Goal: Task Accomplishment & Management: Manage account settings

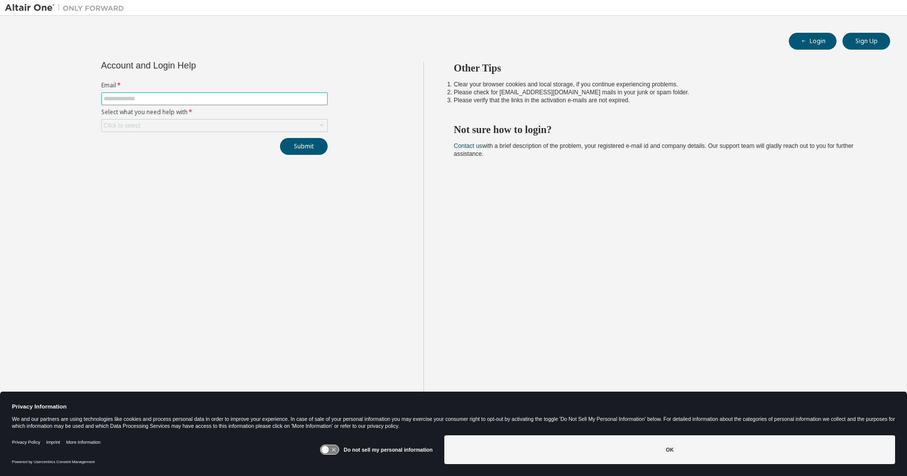
click at [123, 97] on input "text" at bounding box center [214, 99] width 221 height 8
type input "**********"
click at [131, 127] on div "Click to select" at bounding box center [122, 126] width 37 height 8
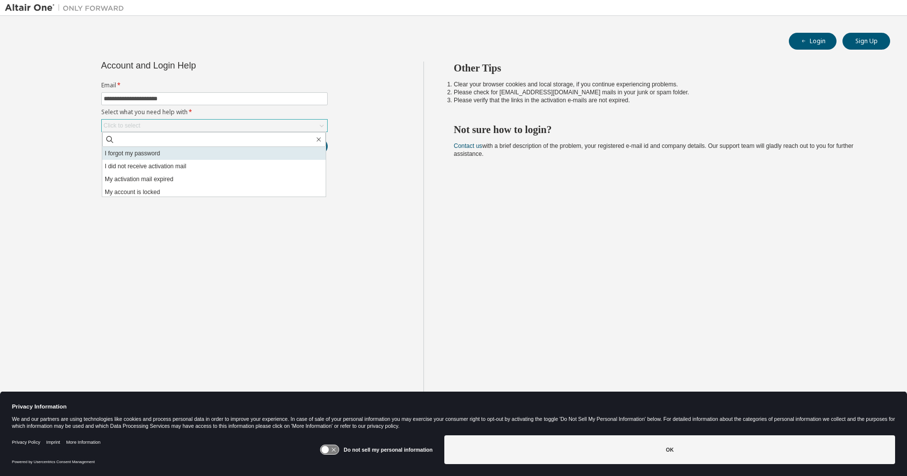
click at [133, 154] on li "I forgot my password" at bounding box center [213, 153] width 223 height 13
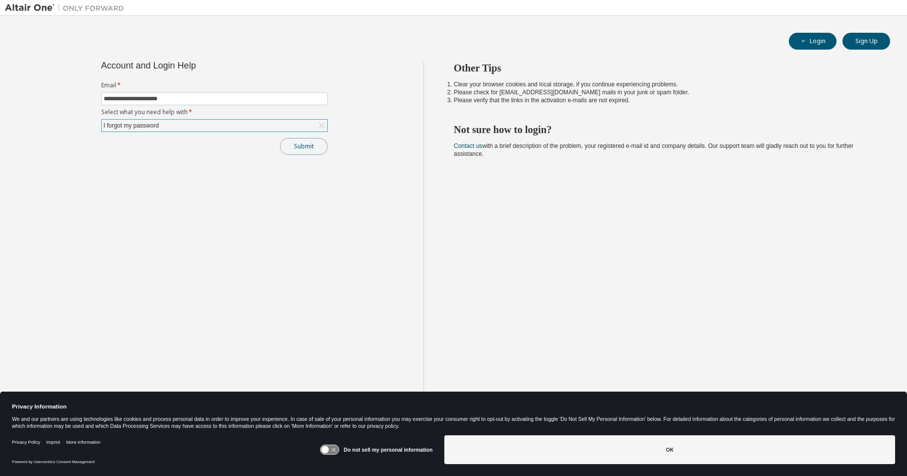
click at [320, 149] on button "Submit" at bounding box center [304, 146] width 48 height 17
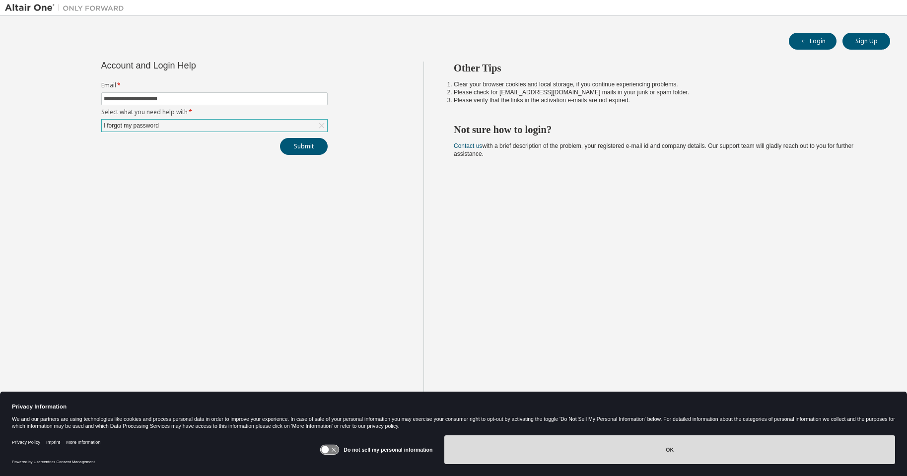
click at [685, 445] on button "OK" at bounding box center [669, 449] width 451 height 29
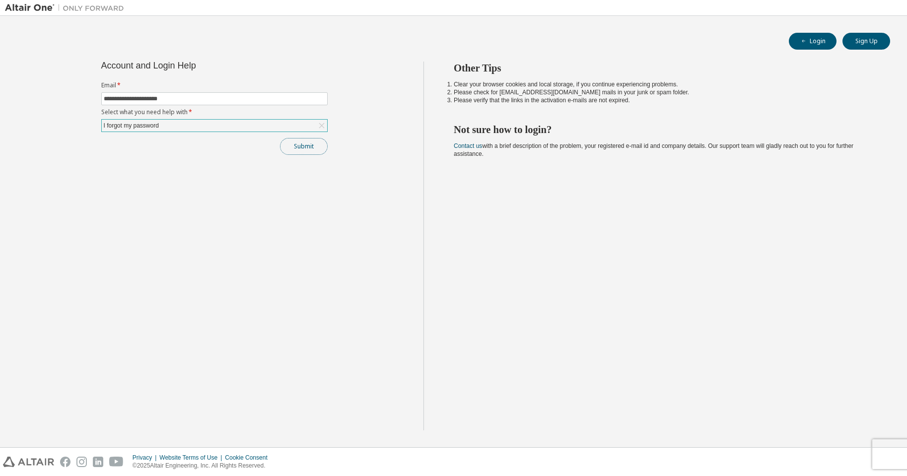
click at [315, 148] on button "Submit" at bounding box center [304, 146] width 48 height 17
click at [129, 100] on input "text" at bounding box center [214, 99] width 221 height 8
type input "**********"
click at [145, 127] on div "Click to select" at bounding box center [214, 126] width 225 height 12
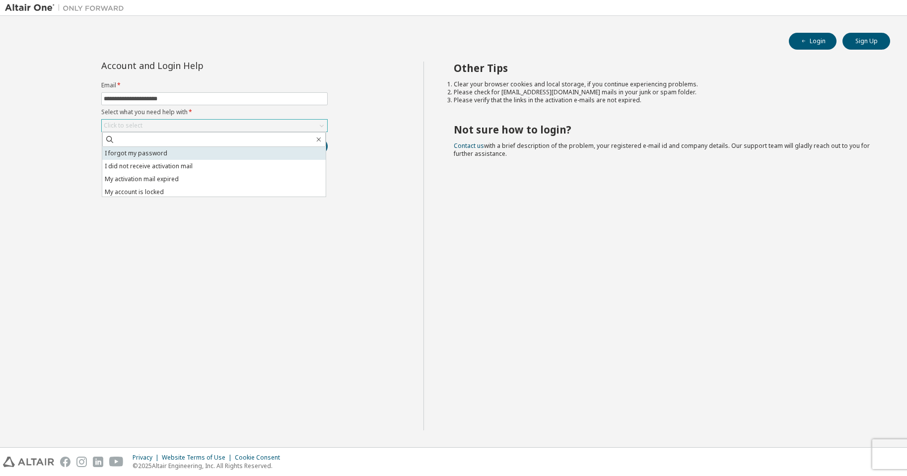
click at [139, 148] on li "I forgot my password" at bounding box center [213, 153] width 223 height 13
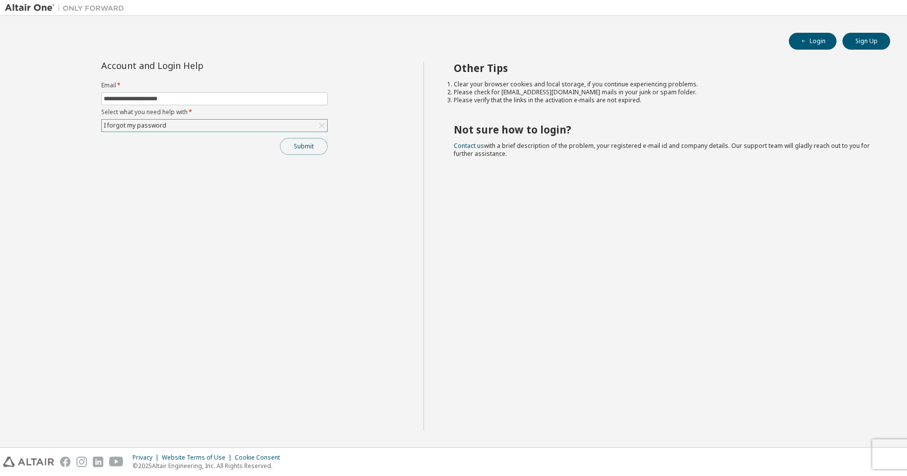
click at [309, 146] on button "Submit" at bounding box center [304, 146] width 48 height 17
click at [825, 448] on link "Altair support" at bounding box center [835, 449] width 40 height 8
